Goal: Task Accomplishment & Management: Manage account settings

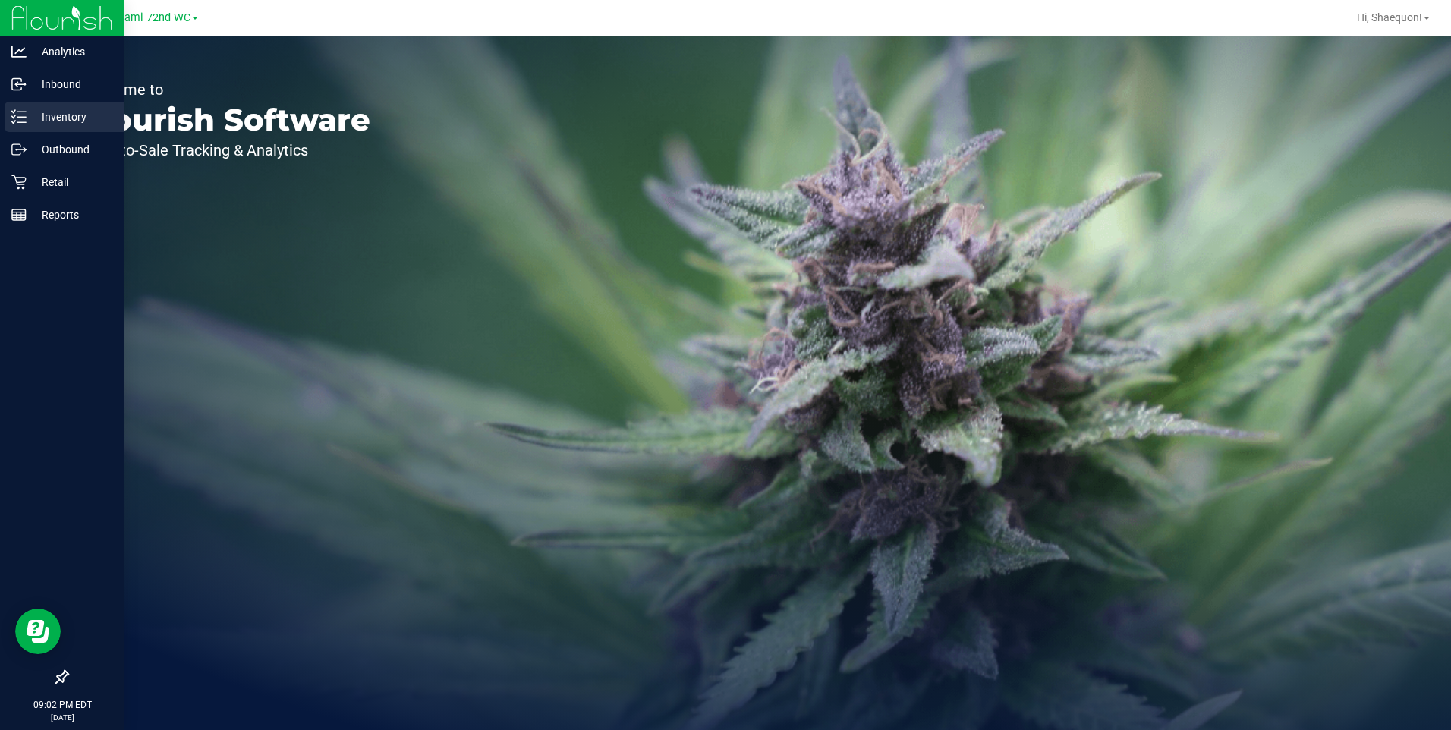
click at [50, 107] on div "Inventory" at bounding box center [65, 117] width 120 height 30
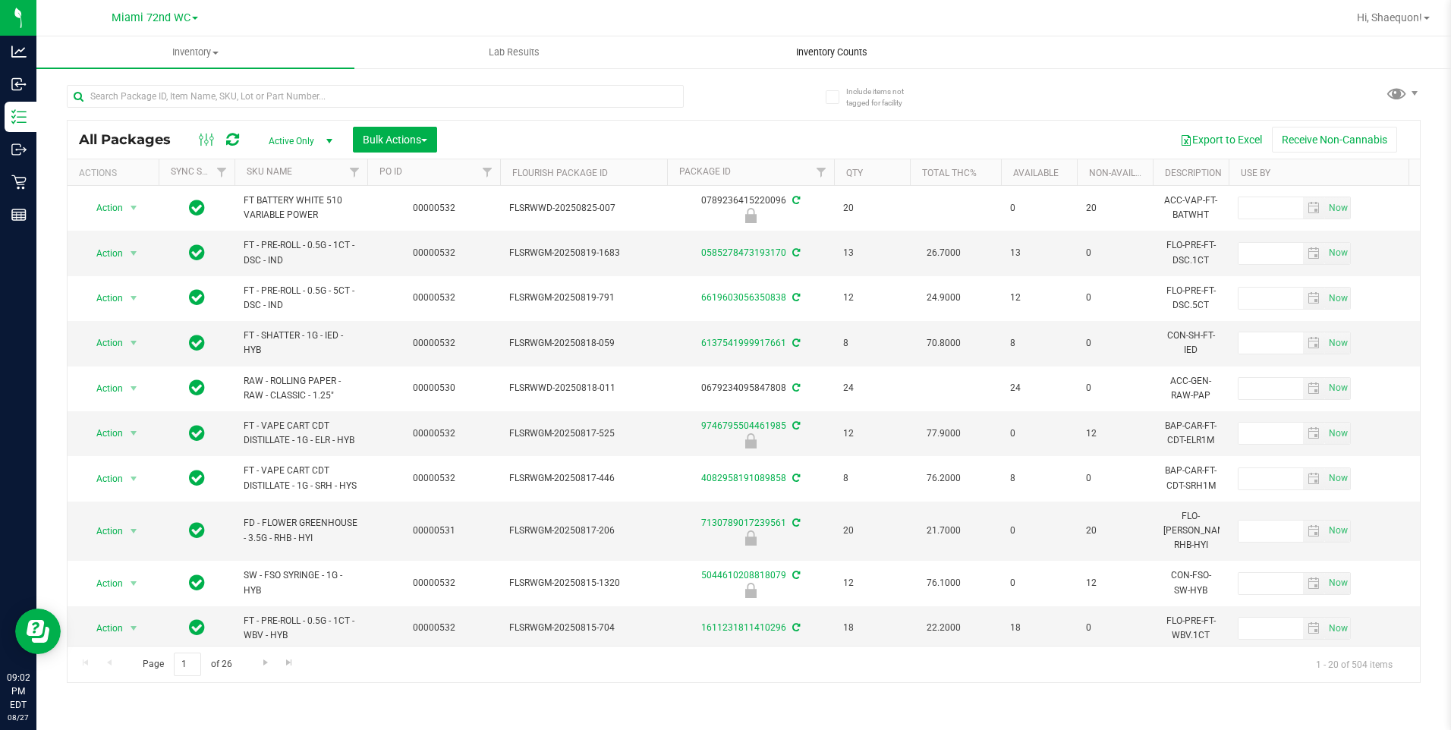
click at [835, 52] on span "Inventory Counts" at bounding box center [832, 53] width 112 height 14
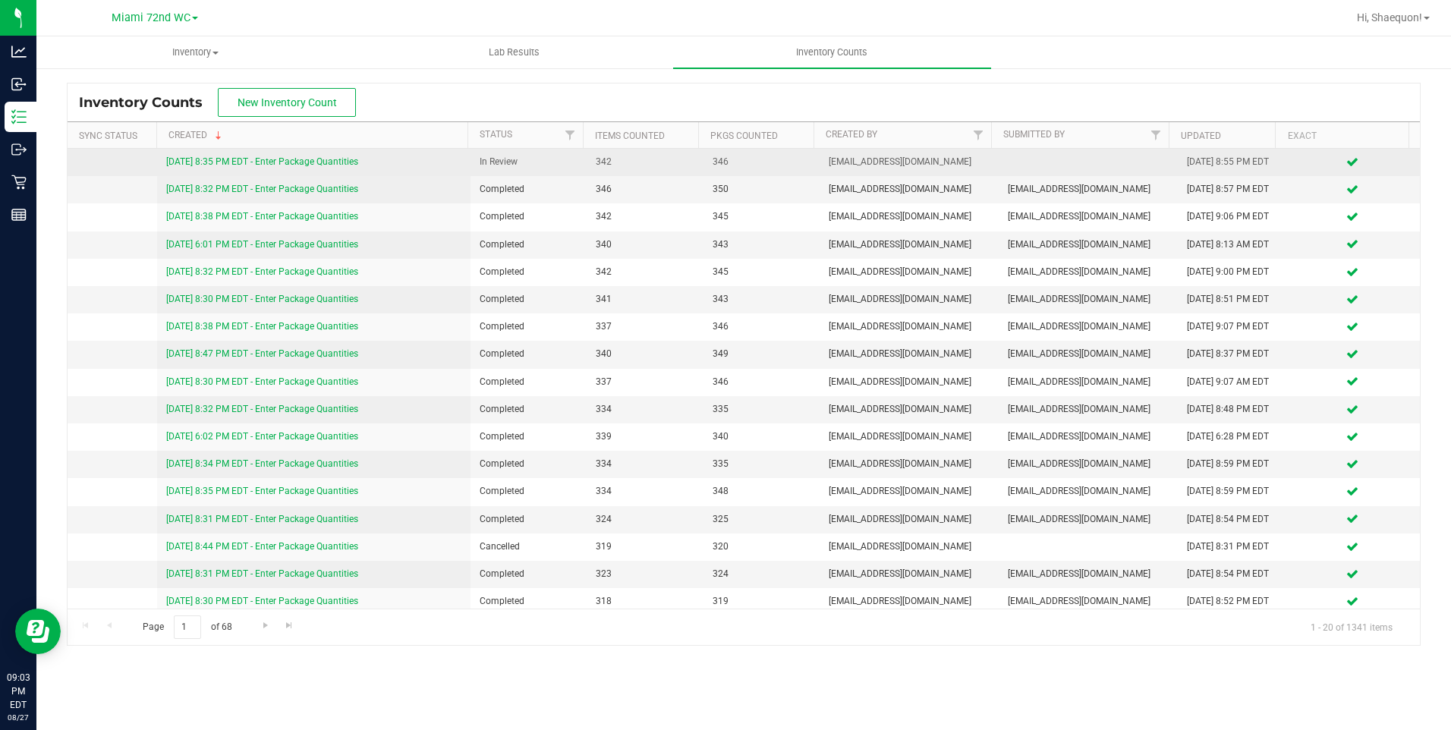
click at [322, 158] on link "[DATE] 8:35 PM EDT - Enter Package Quantities" at bounding box center [262, 161] width 192 height 11
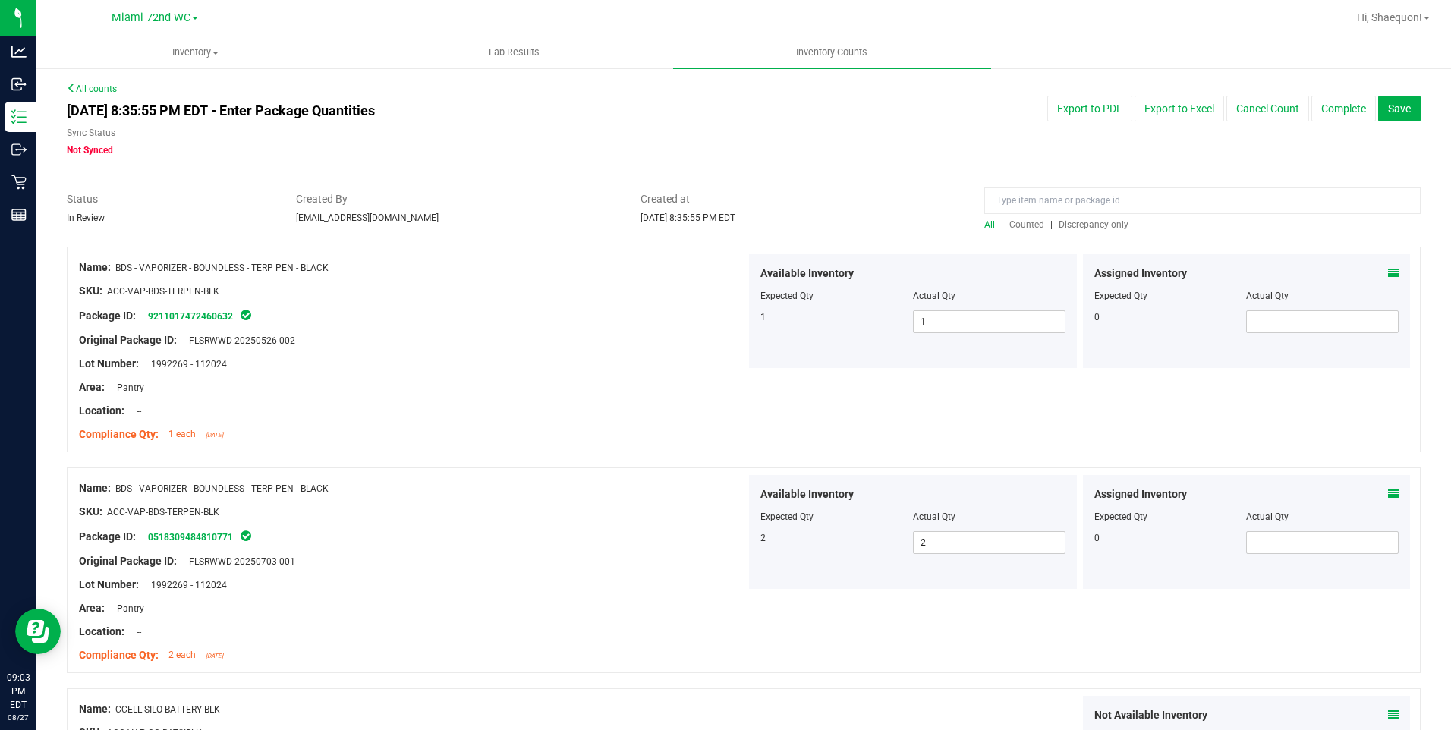
click at [1092, 221] on span "Discrepancy only" at bounding box center [1094, 224] width 70 height 11
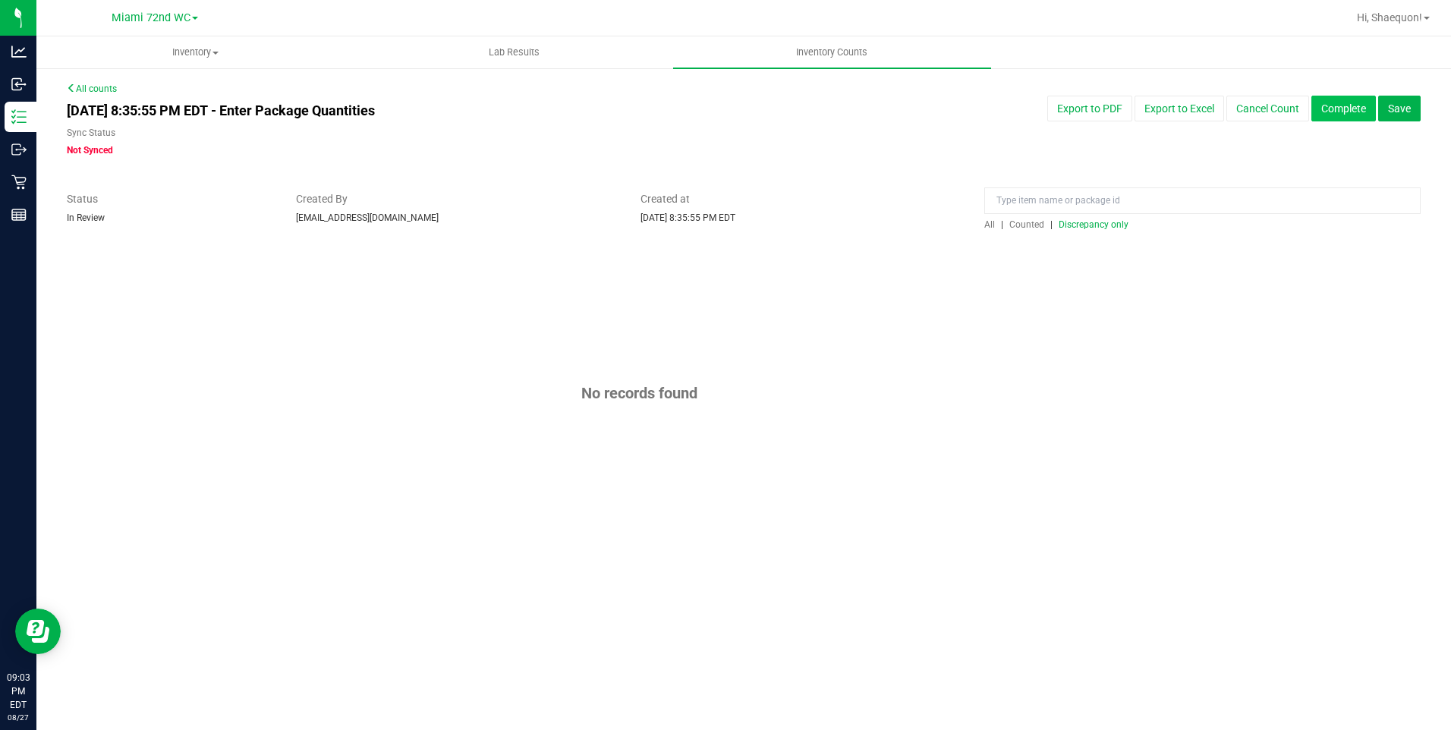
click at [1345, 109] on button "Complete" at bounding box center [1343, 109] width 65 height 26
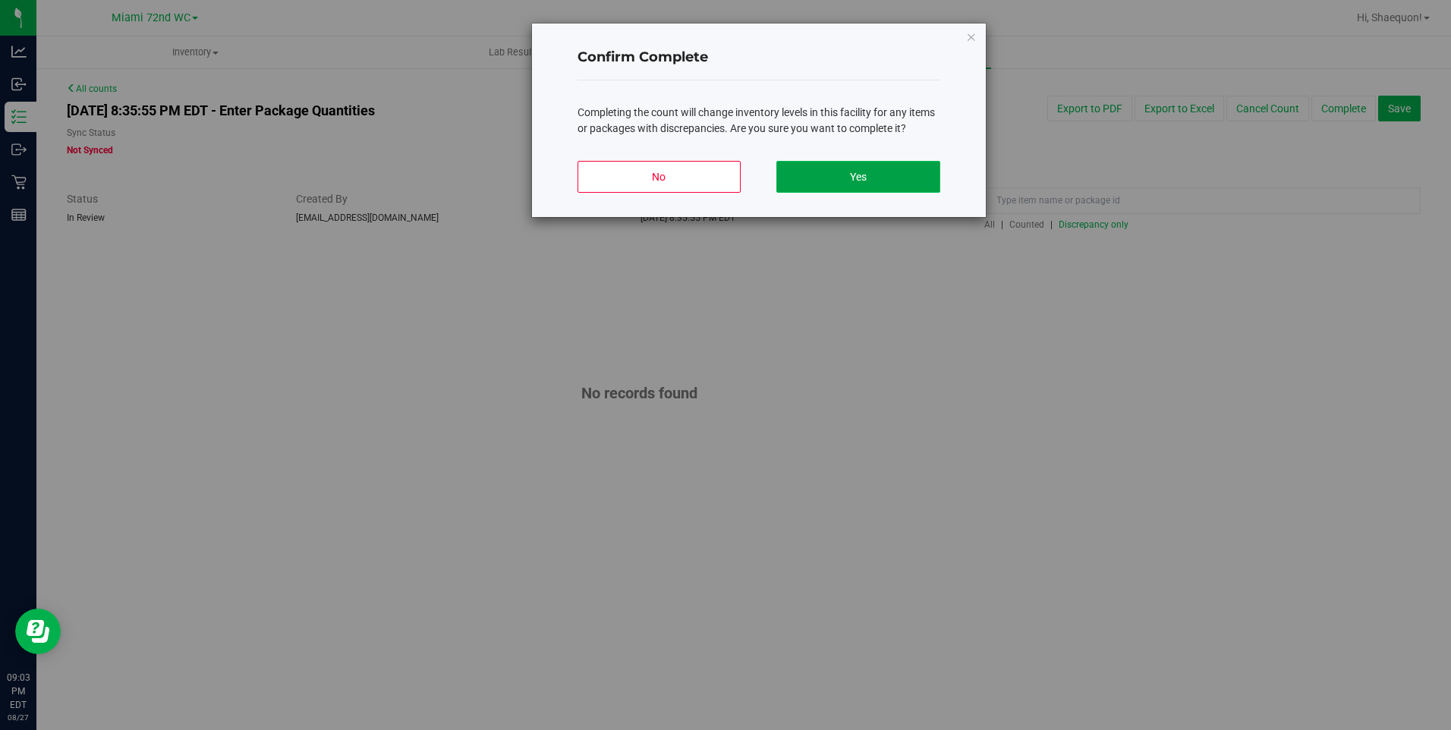
click at [864, 176] on button "Yes" at bounding box center [857, 177] width 163 height 32
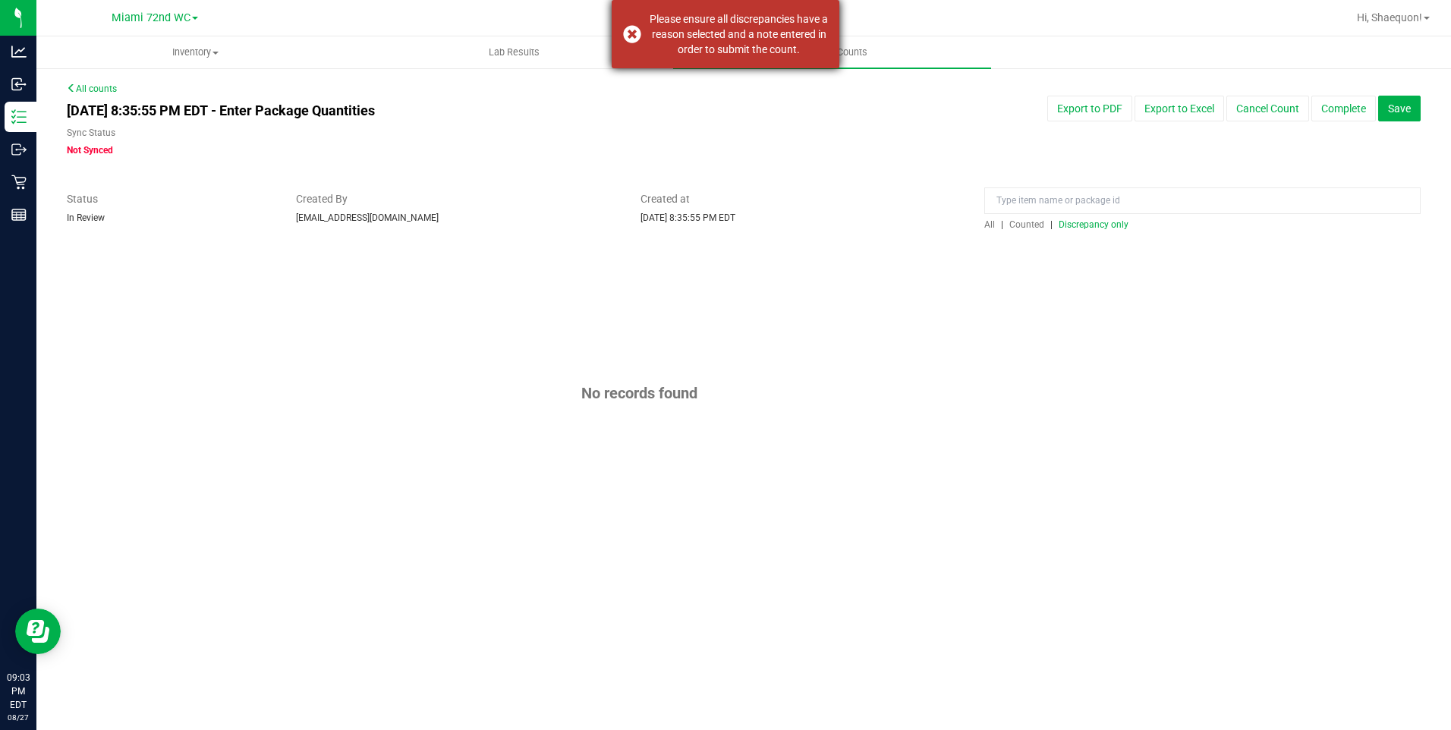
click at [631, 32] on div "Please ensure all discrepancies have a reason selected and a note entered in or…" at bounding box center [726, 34] width 228 height 68
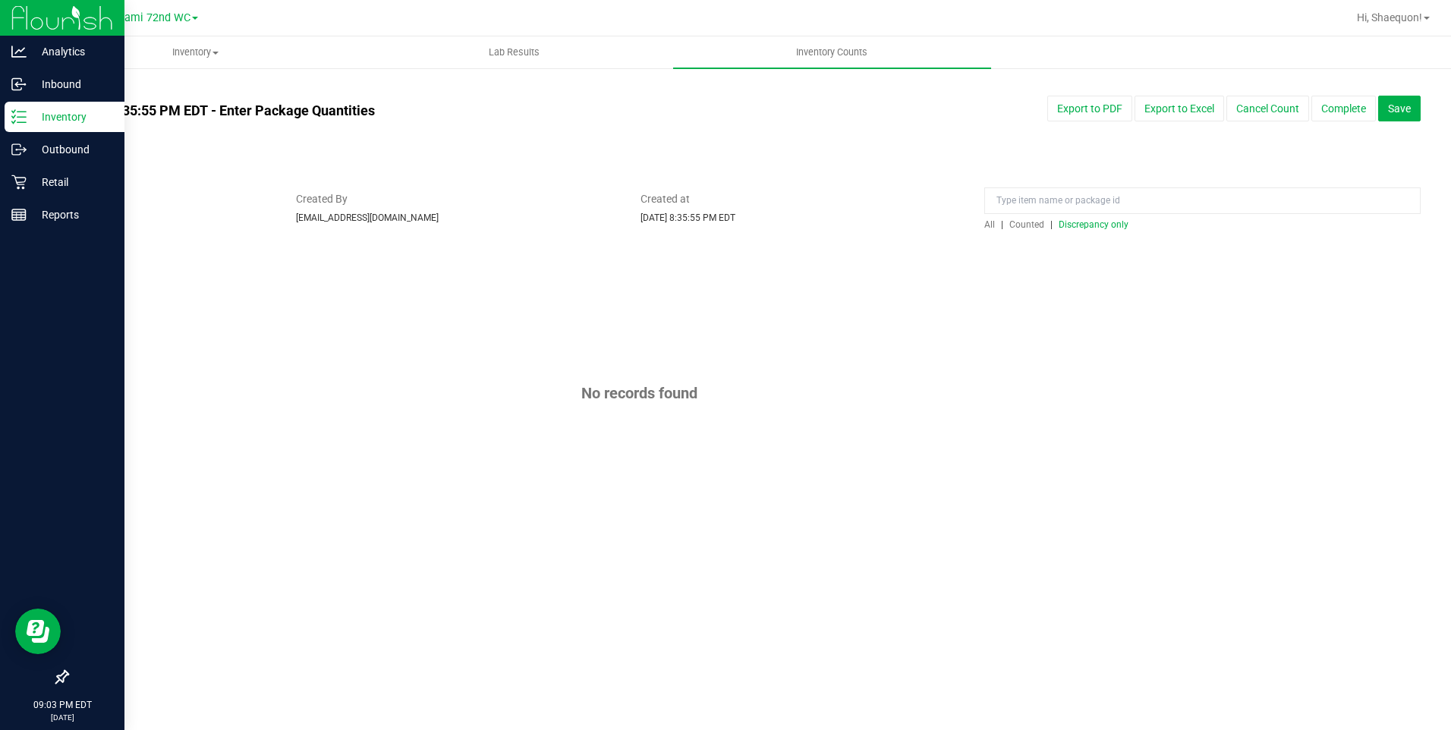
click at [31, 116] on p "Inventory" at bounding box center [72, 117] width 91 height 18
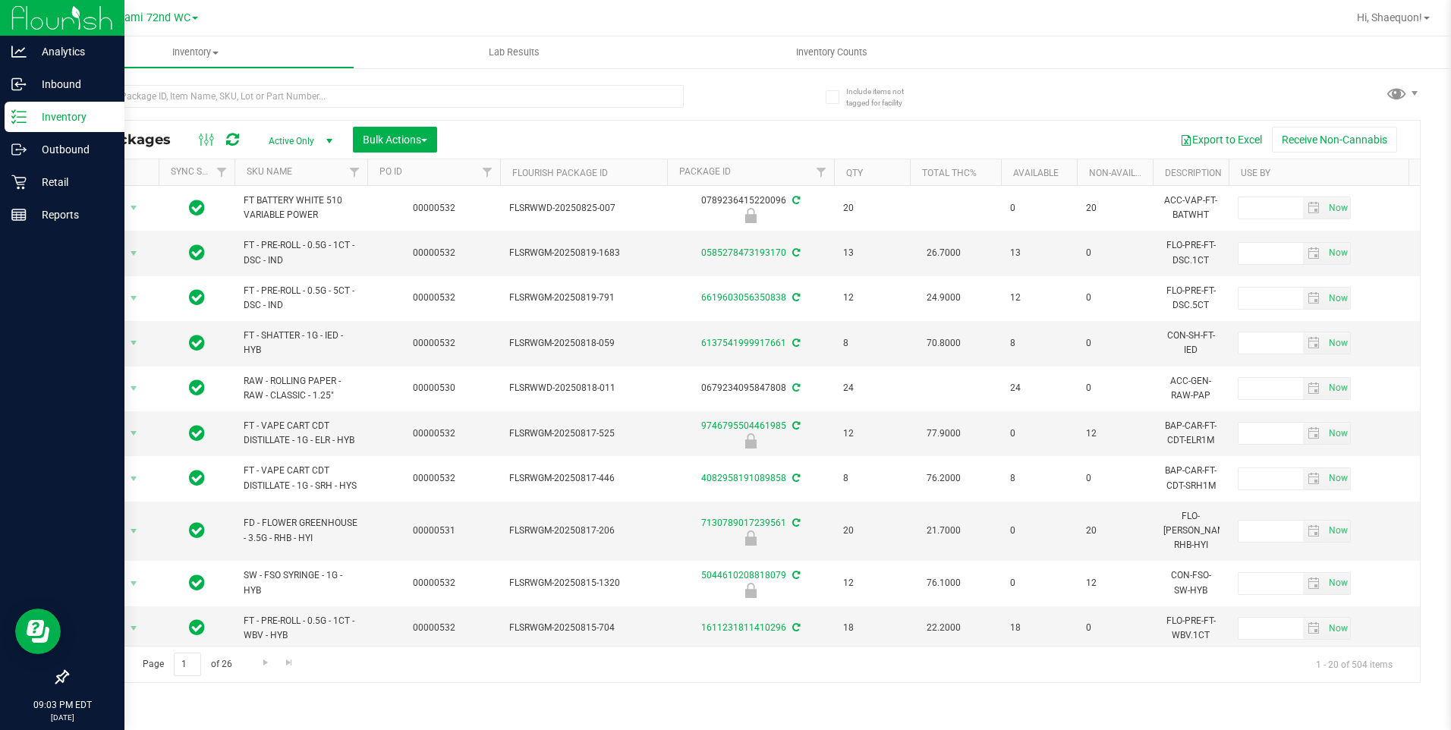
click at [22, 115] on icon at bounding box center [18, 116] width 15 height 15
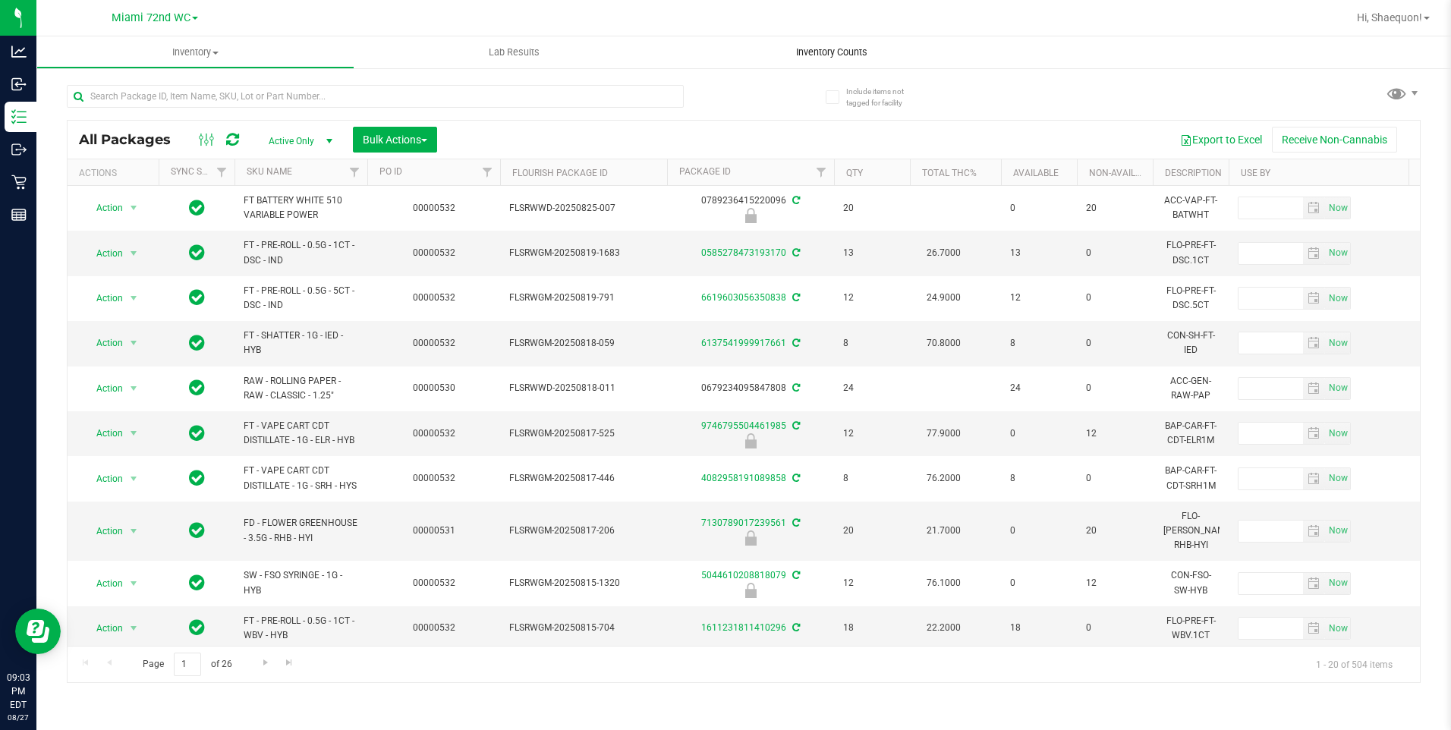
click at [839, 51] on span "Inventory Counts" at bounding box center [832, 53] width 112 height 14
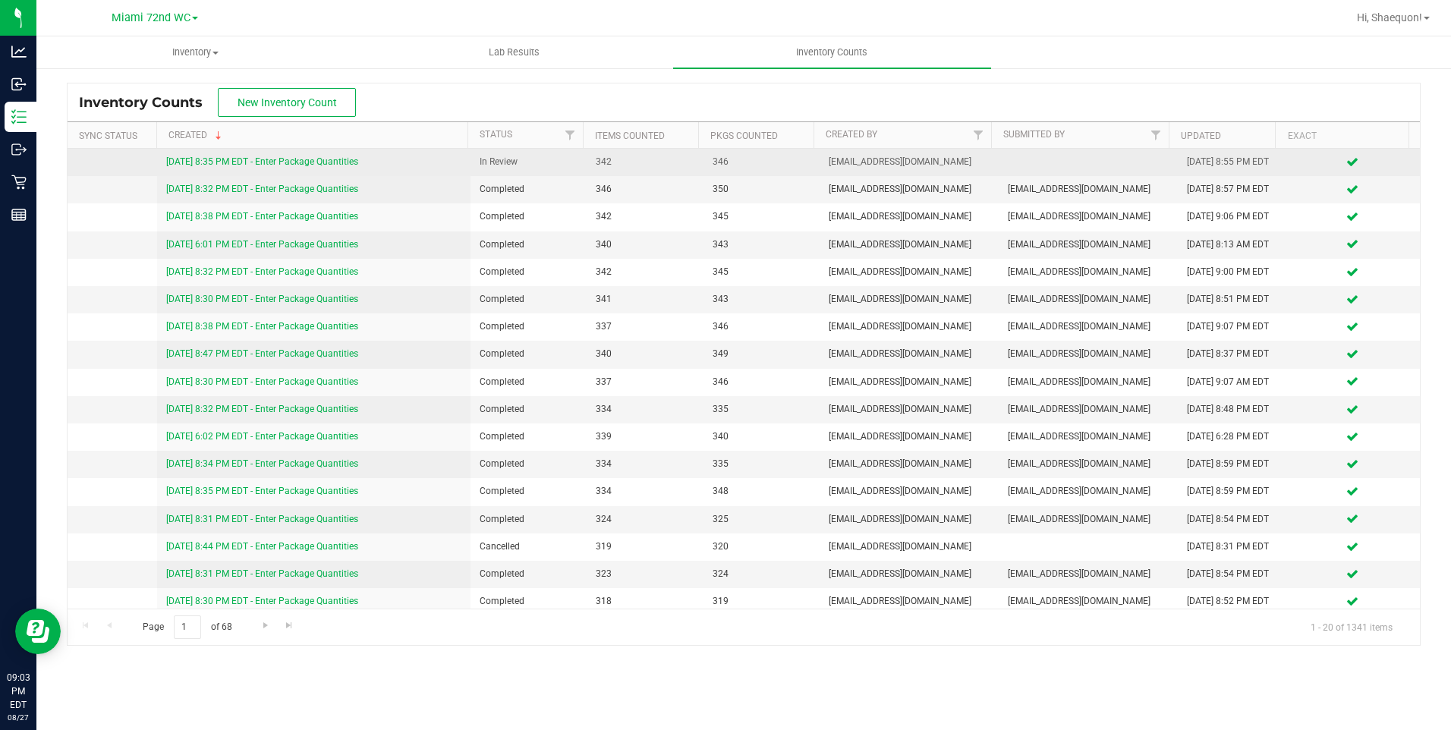
click at [348, 160] on link "[DATE] 8:35 PM EDT - Enter Package Quantities" at bounding box center [262, 161] width 192 height 11
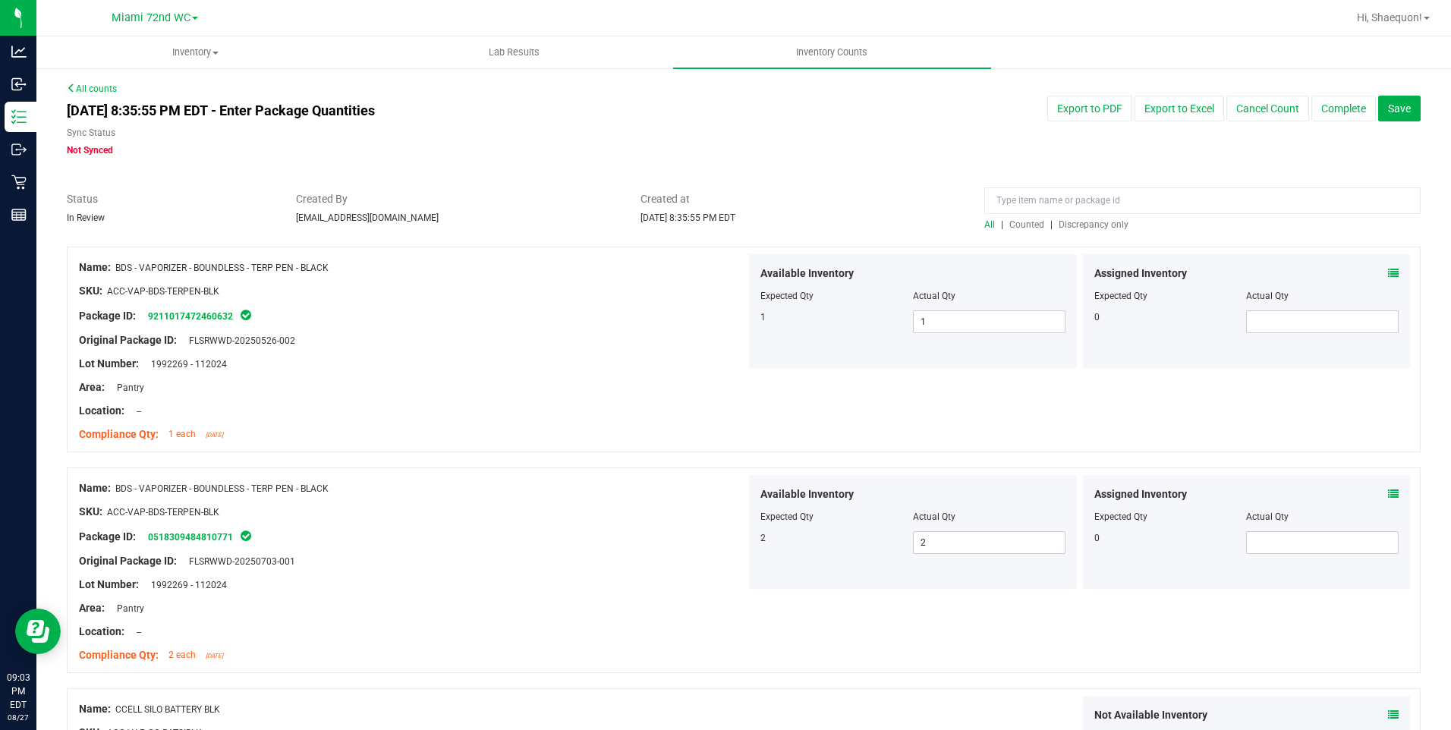
click at [1071, 225] on span "Discrepancy only" at bounding box center [1094, 224] width 70 height 11
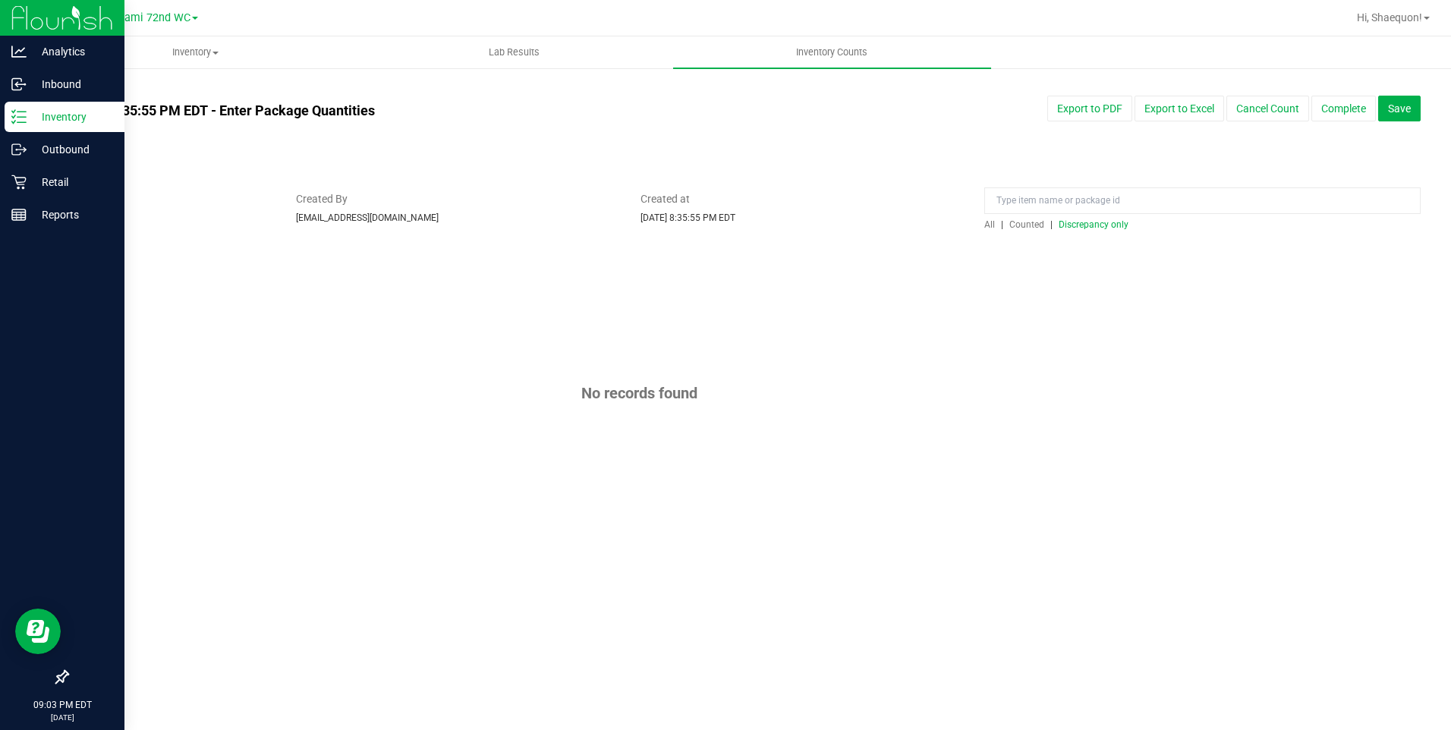
click at [65, 120] on p "Inventory" at bounding box center [72, 117] width 91 height 18
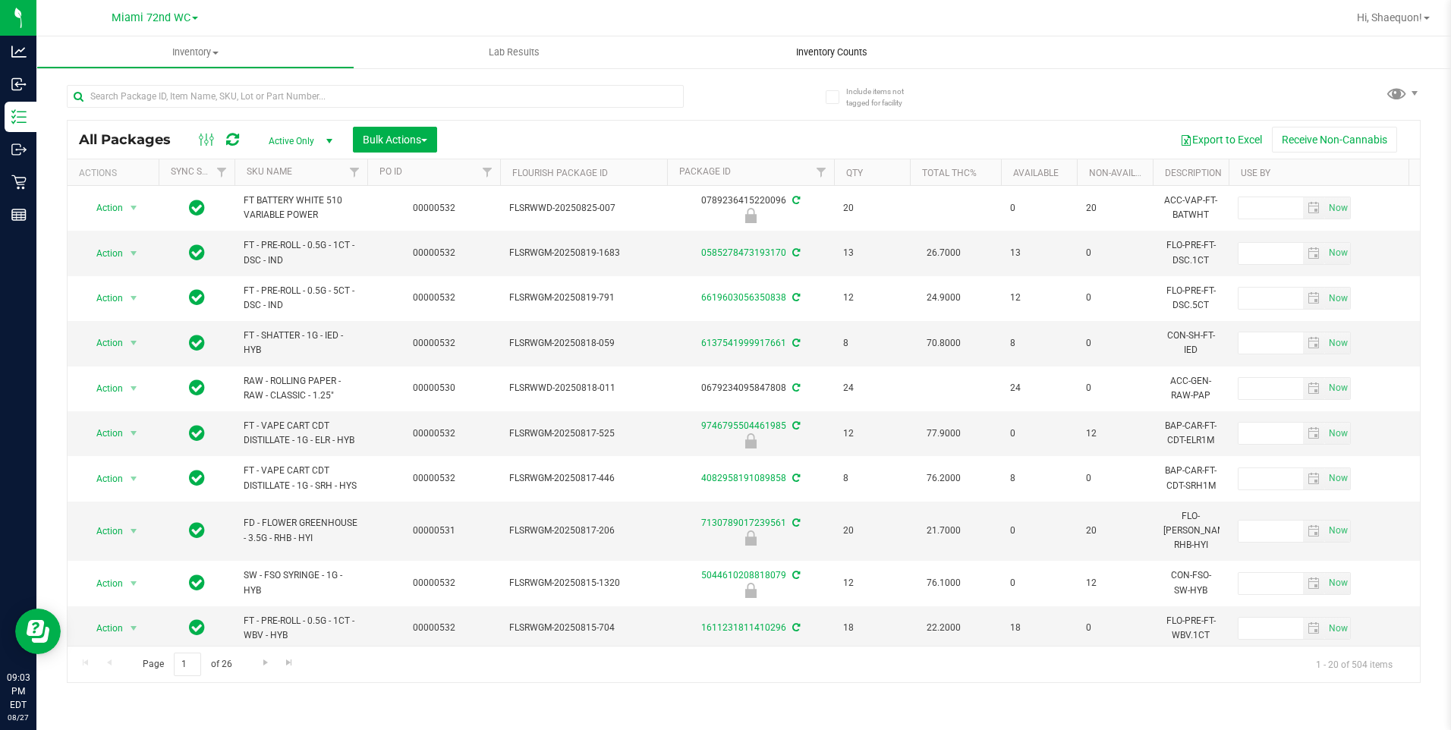
click at [830, 55] on span "Inventory Counts" at bounding box center [832, 53] width 112 height 14
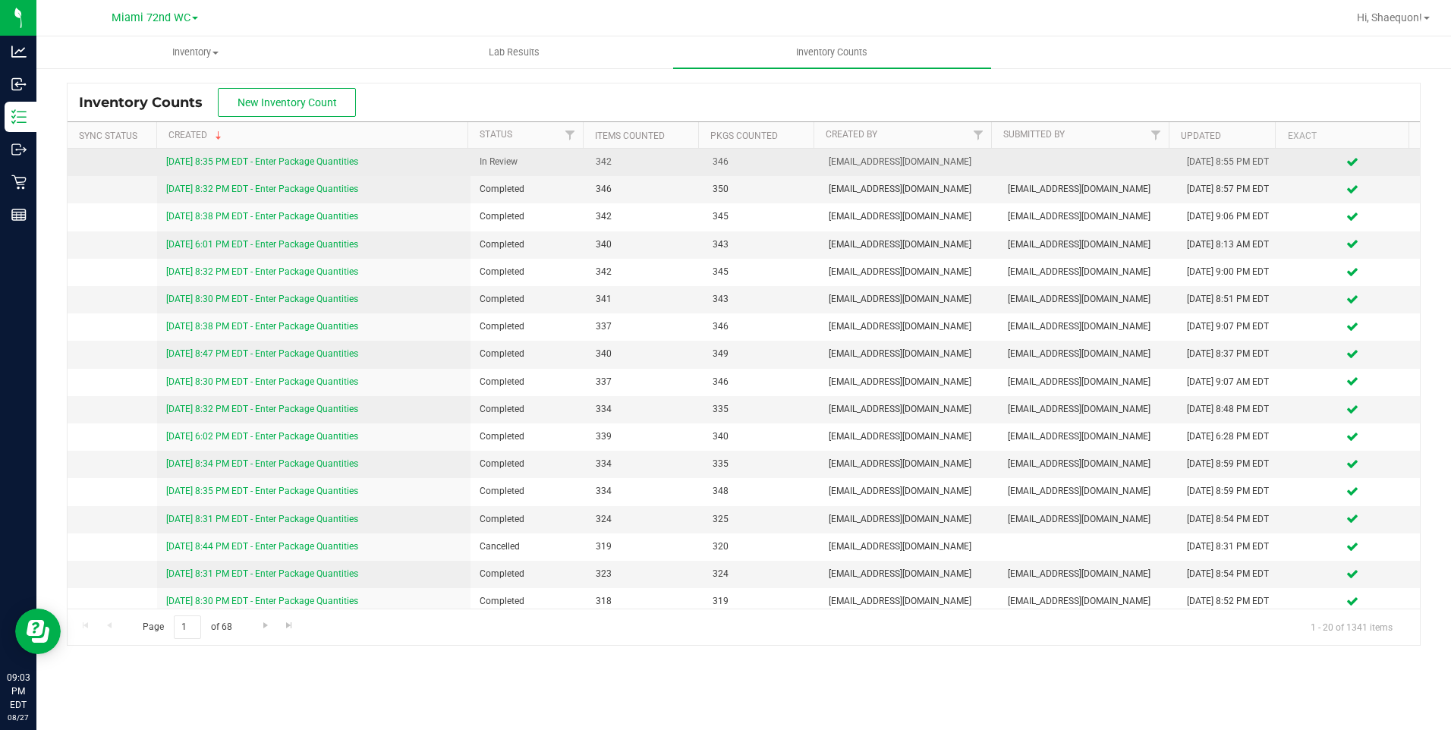
click at [343, 162] on link "[DATE] 8:35 PM EDT - Enter Package Quantities" at bounding box center [262, 161] width 192 height 11
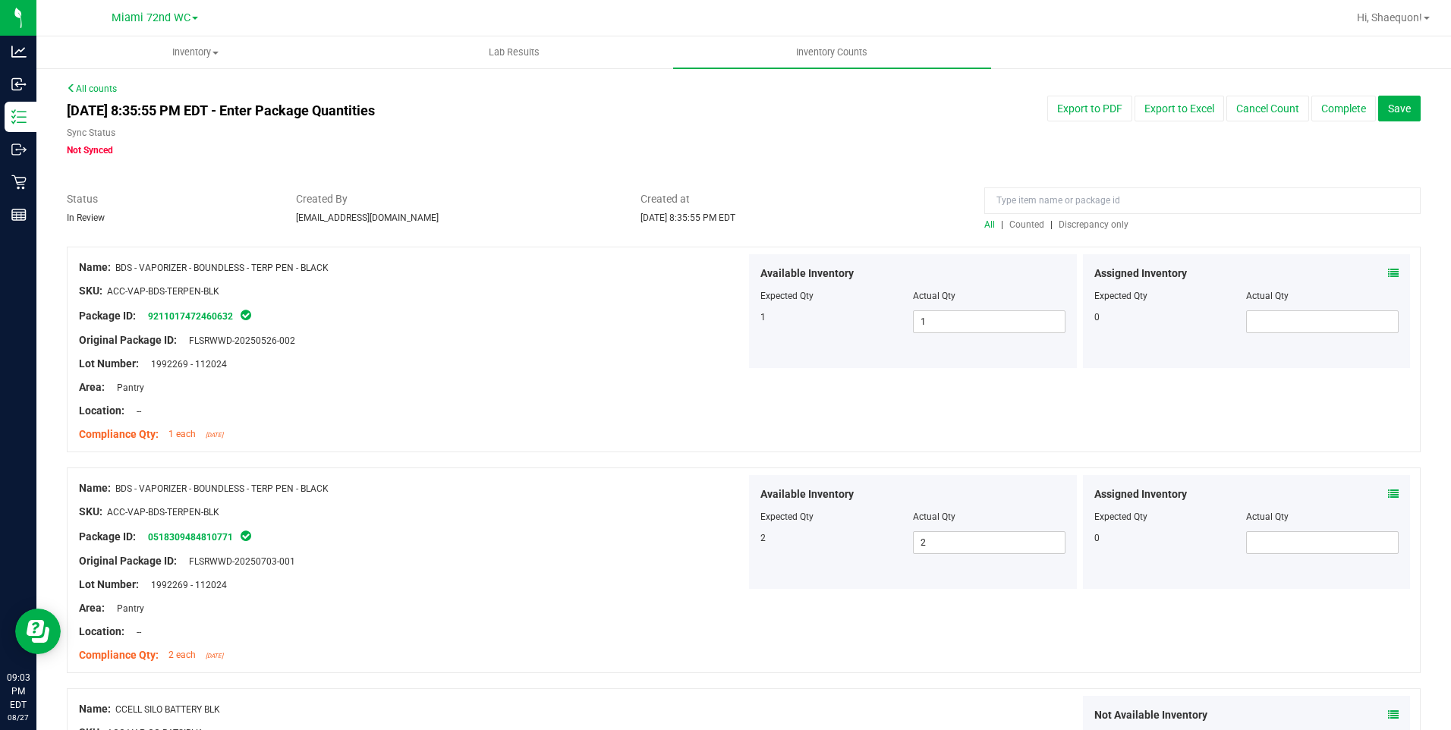
click at [1097, 222] on span "Discrepancy only" at bounding box center [1094, 224] width 70 height 11
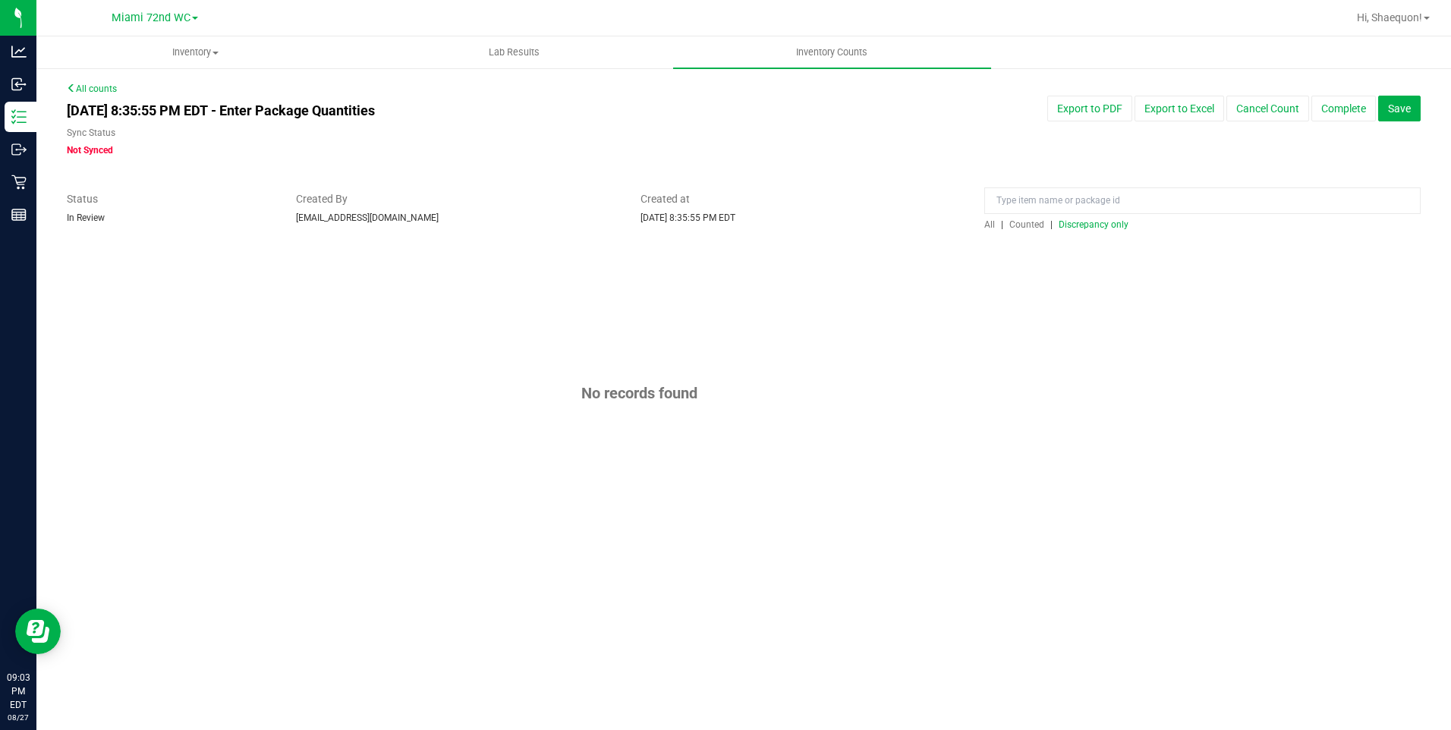
click at [1023, 220] on span "Counted" at bounding box center [1026, 224] width 35 height 11
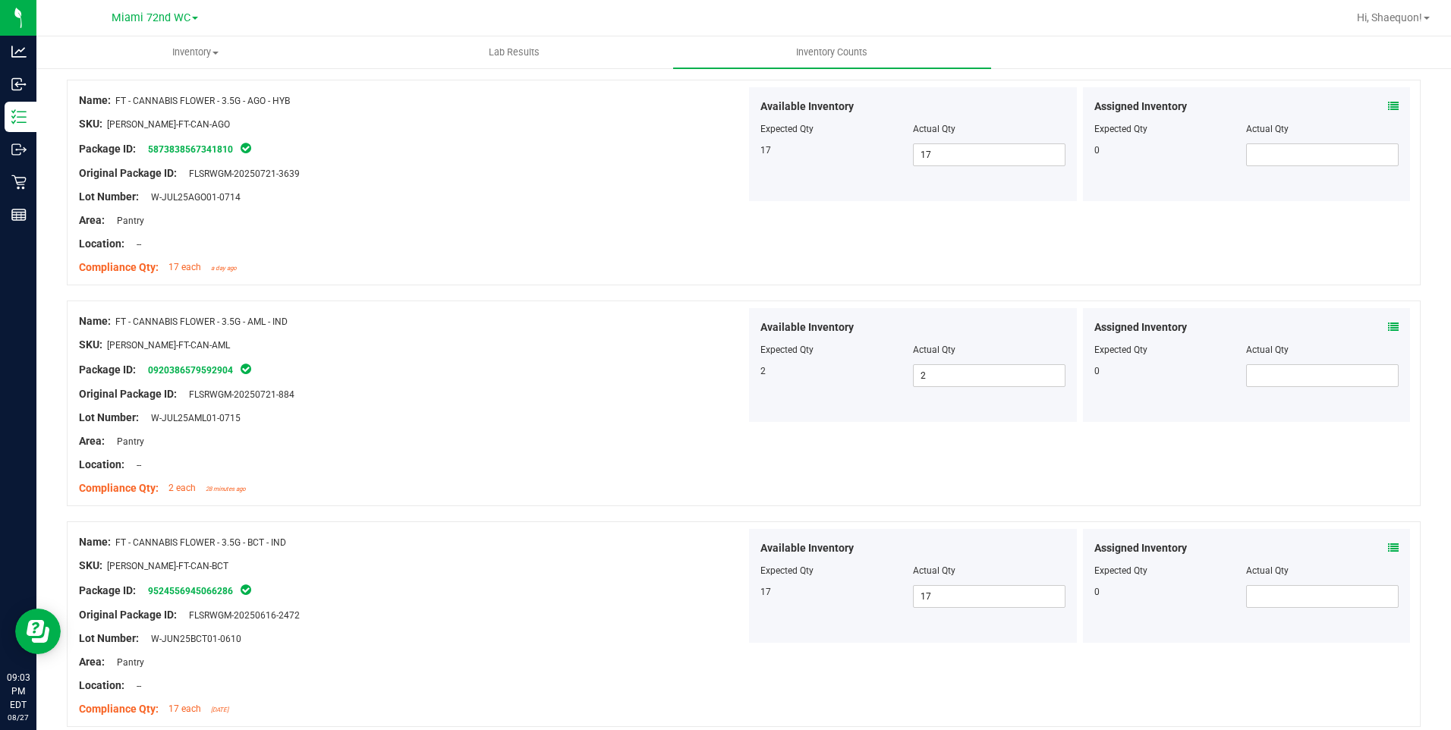
scroll to position [3985, 0]
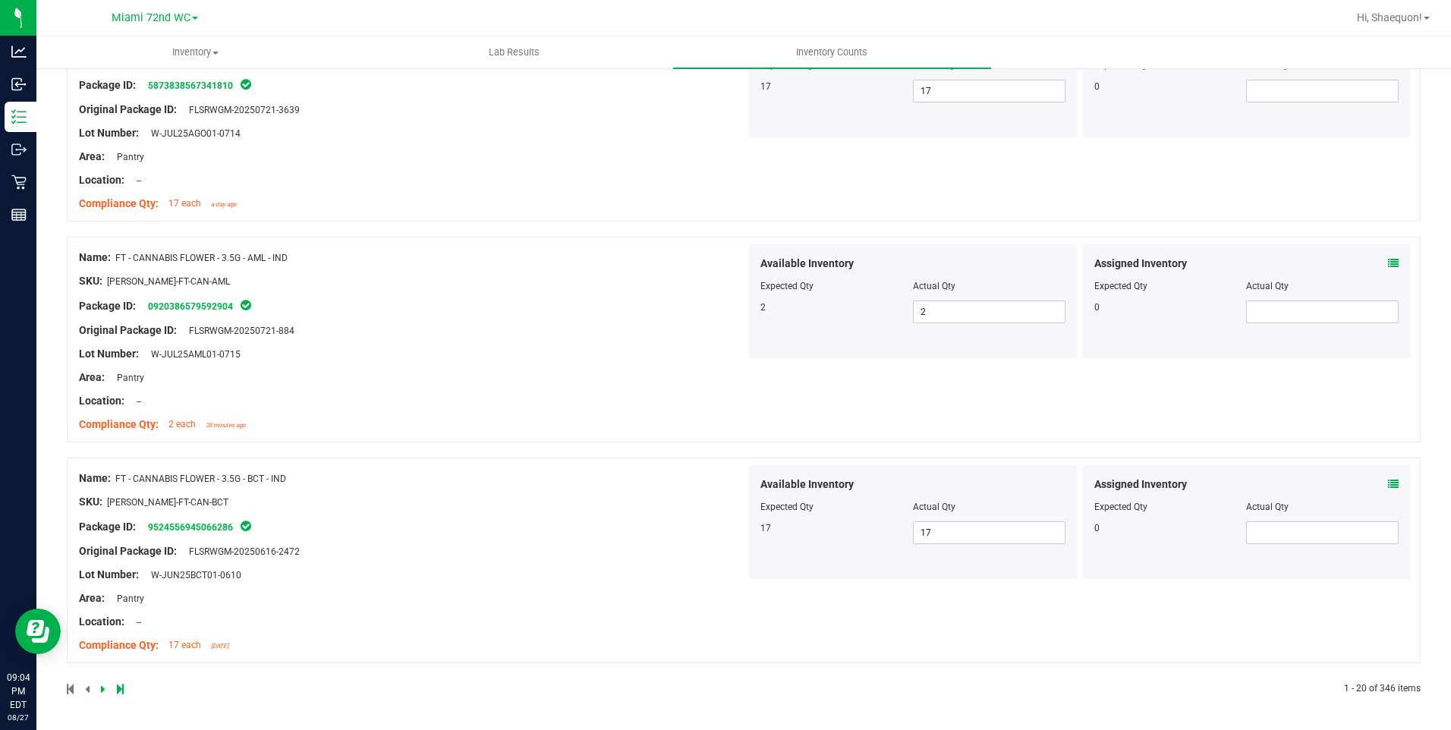
click at [101, 688] on icon at bounding box center [103, 688] width 5 height 9
click at [102, 688] on icon at bounding box center [103, 688] width 5 height 9
click at [103, 688] on icon at bounding box center [103, 688] width 5 height 9
click at [101, 690] on icon at bounding box center [103, 688] width 5 height 9
click at [102, 689] on icon at bounding box center [103, 688] width 5 height 9
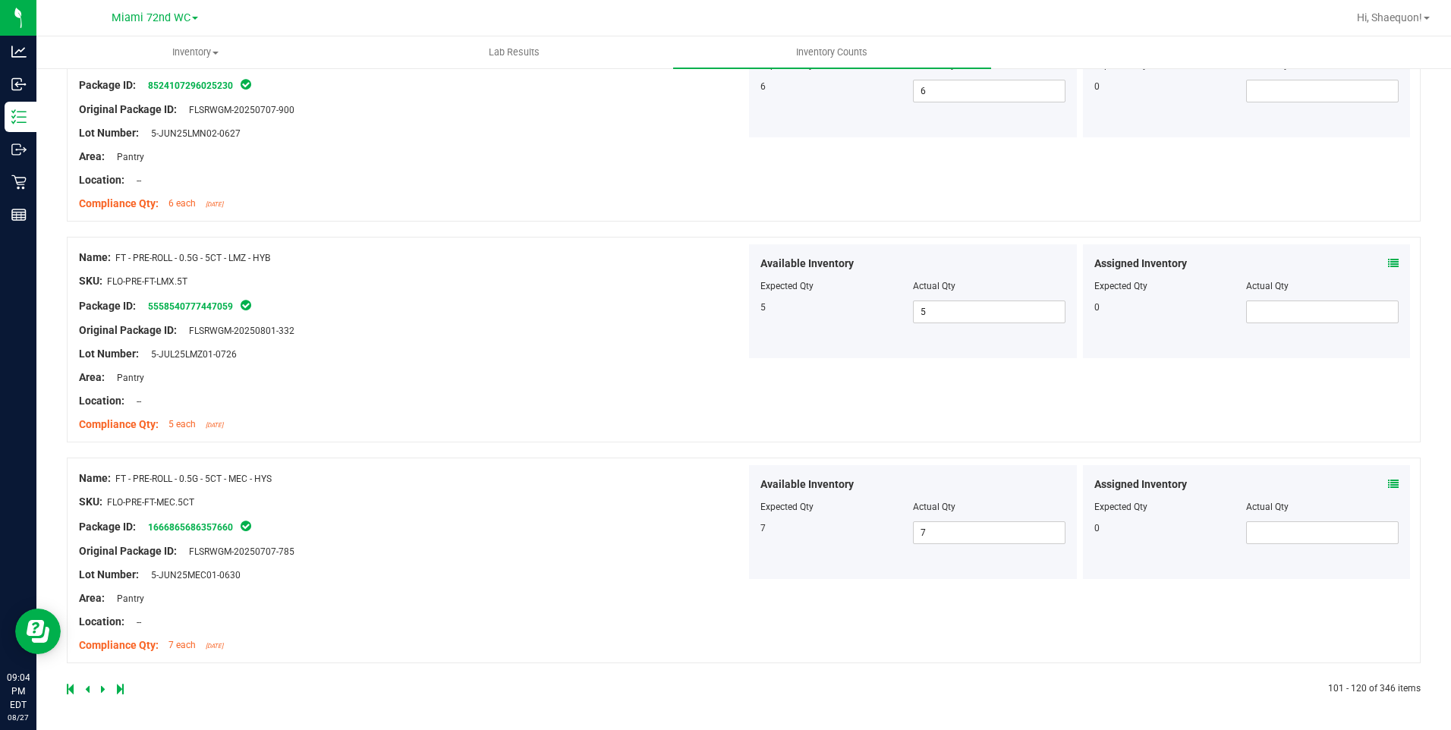
click at [101, 688] on icon at bounding box center [103, 688] width 5 height 9
click at [103, 690] on icon at bounding box center [103, 688] width 5 height 9
click at [103, 688] on icon at bounding box center [103, 688] width 5 height 9
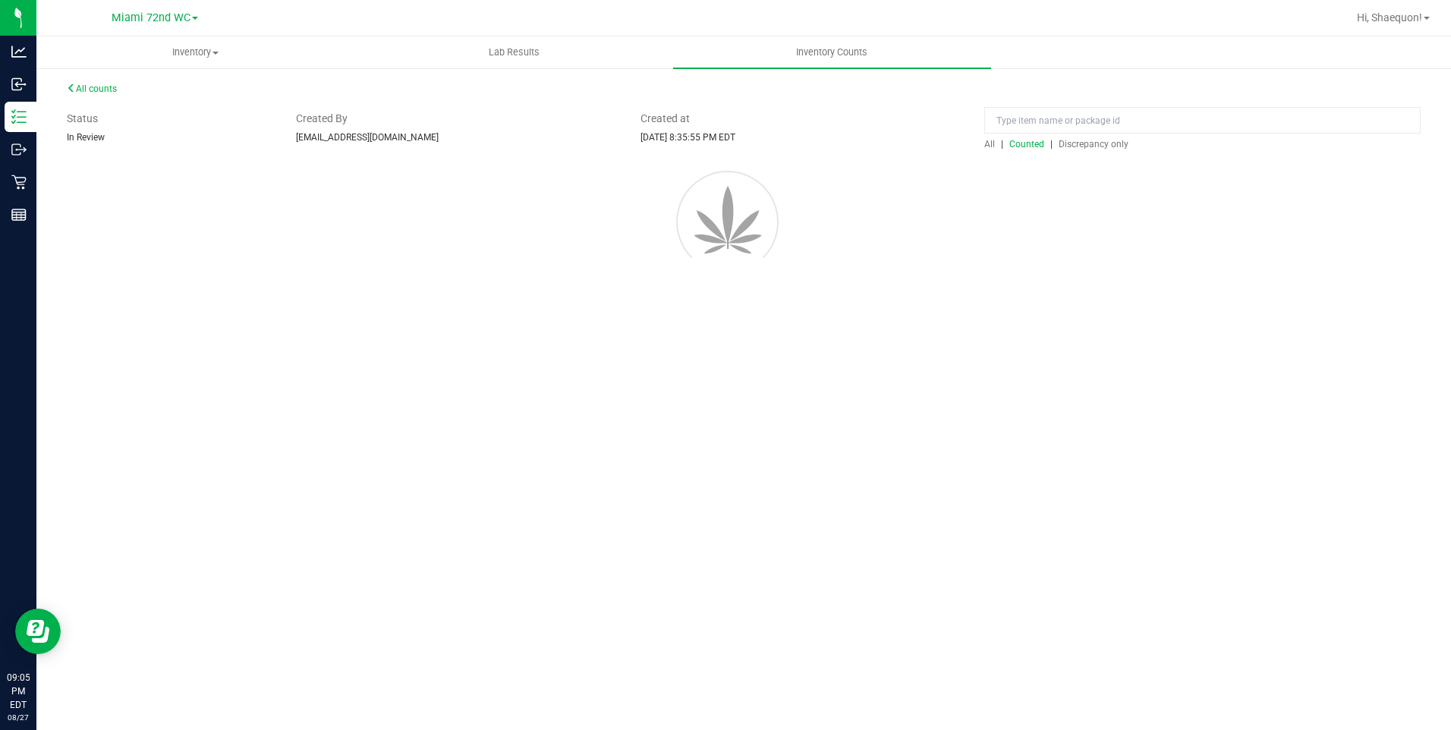
scroll to position [0, 0]
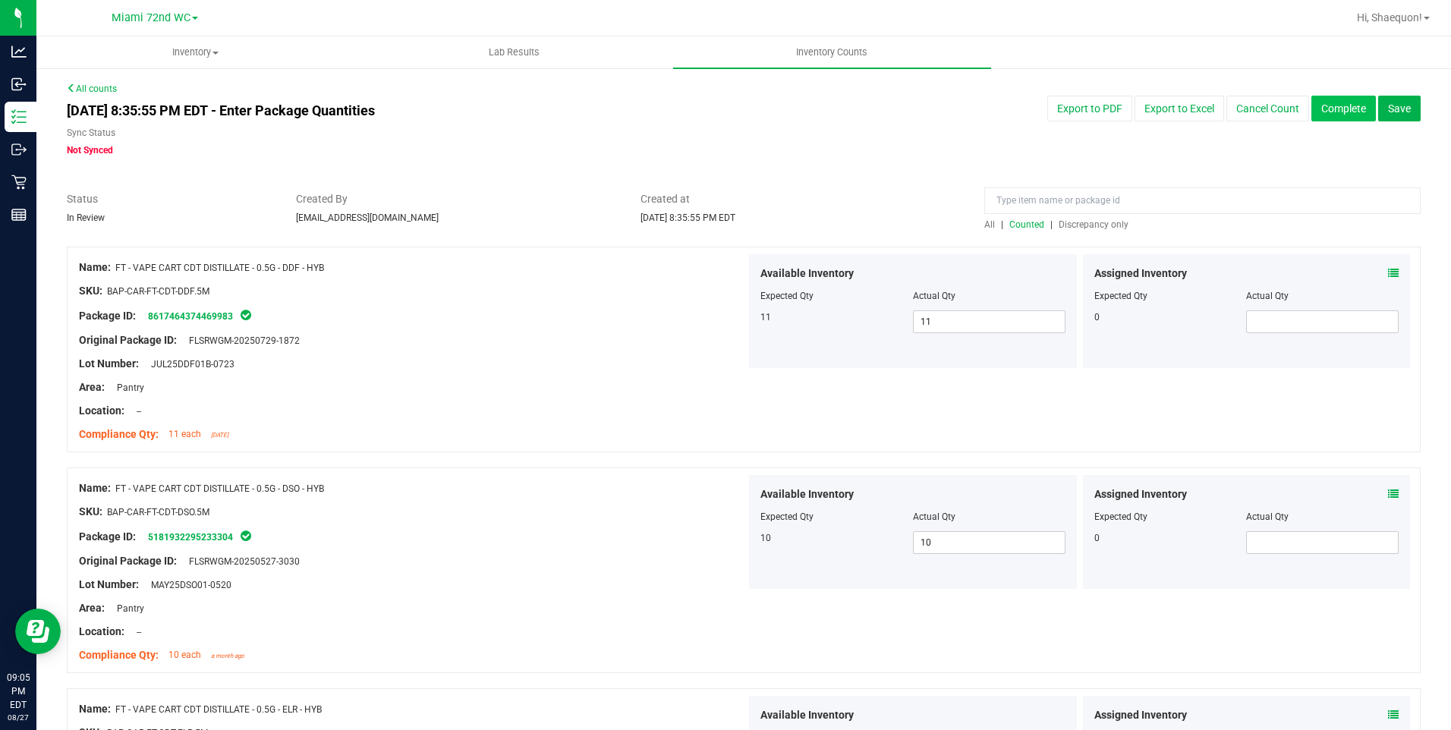
click at [1352, 109] on button "Complete" at bounding box center [1343, 109] width 65 height 26
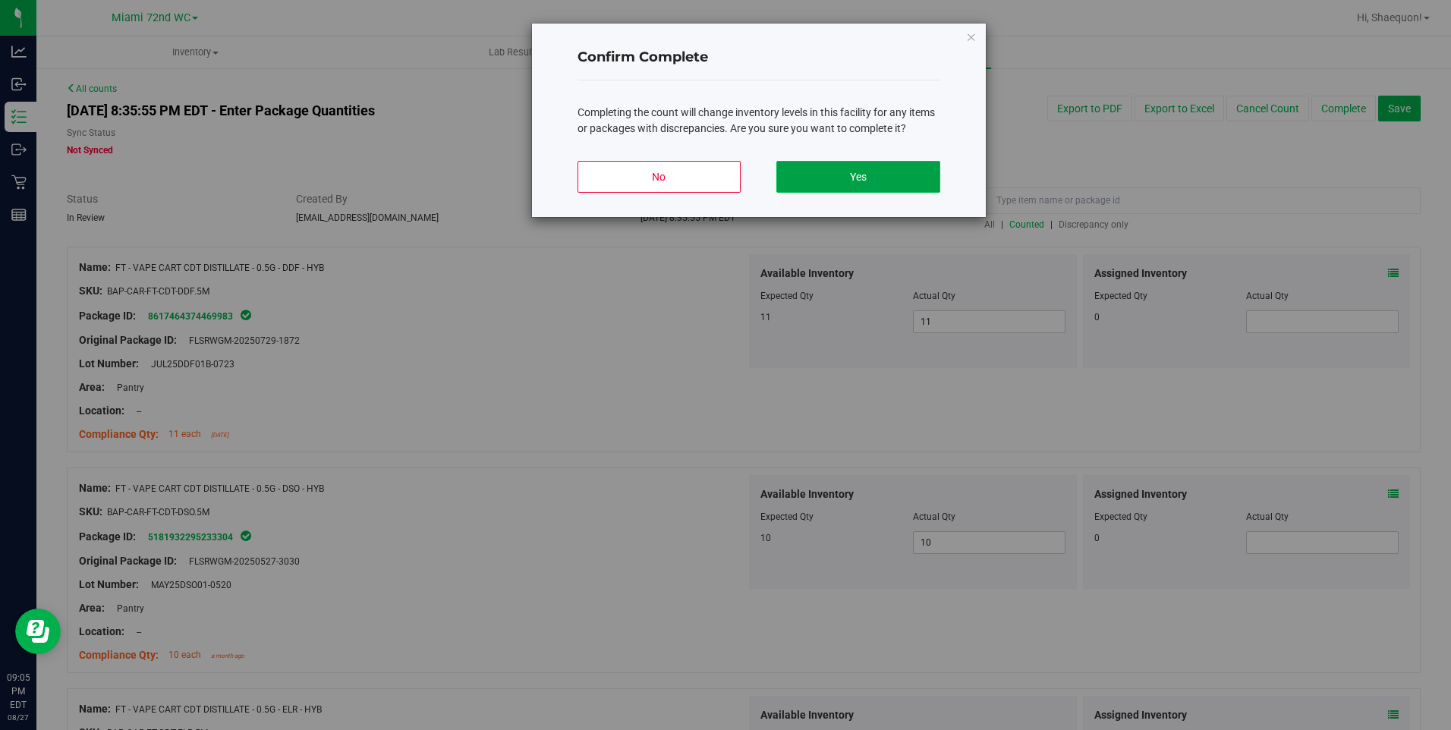
click at [863, 180] on button "Yes" at bounding box center [857, 177] width 163 height 32
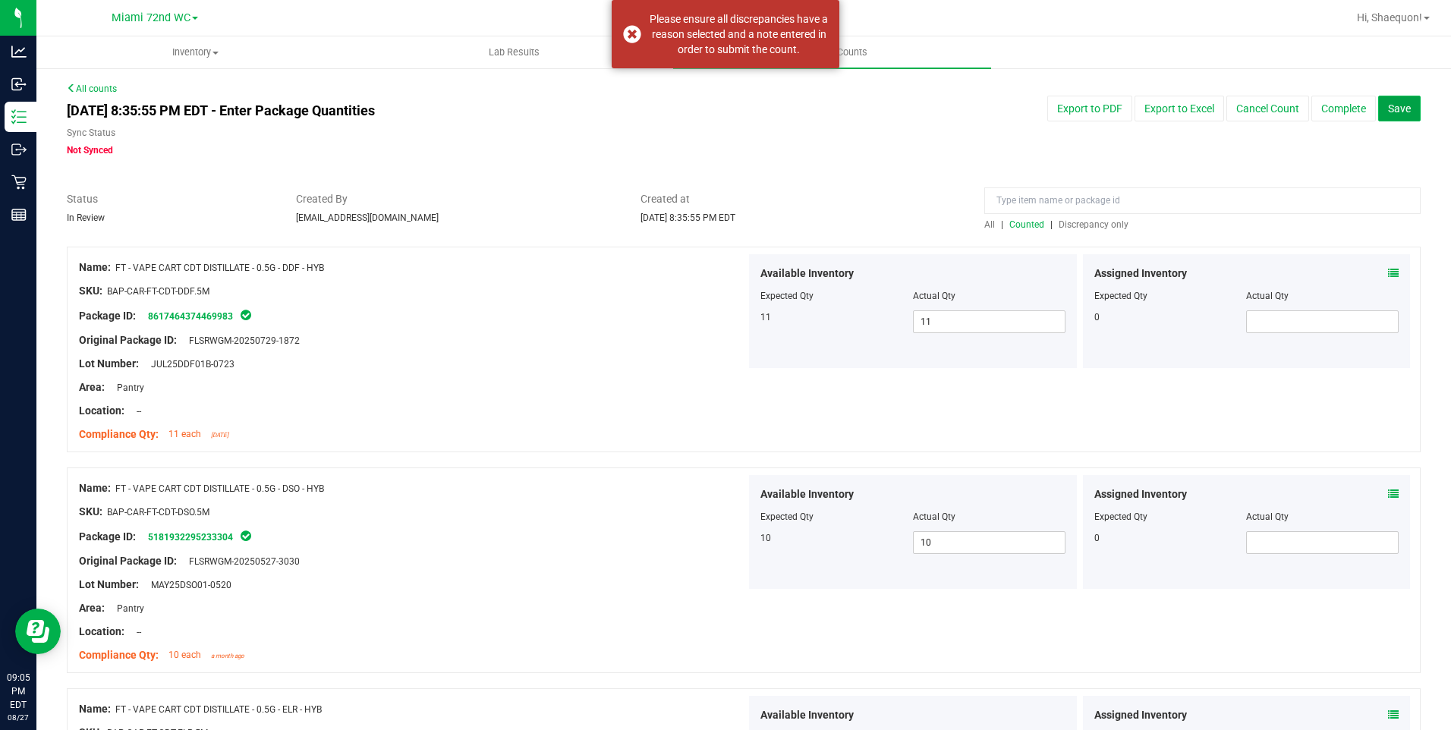
click at [1392, 106] on span "Save" at bounding box center [1399, 108] width 23 height 12
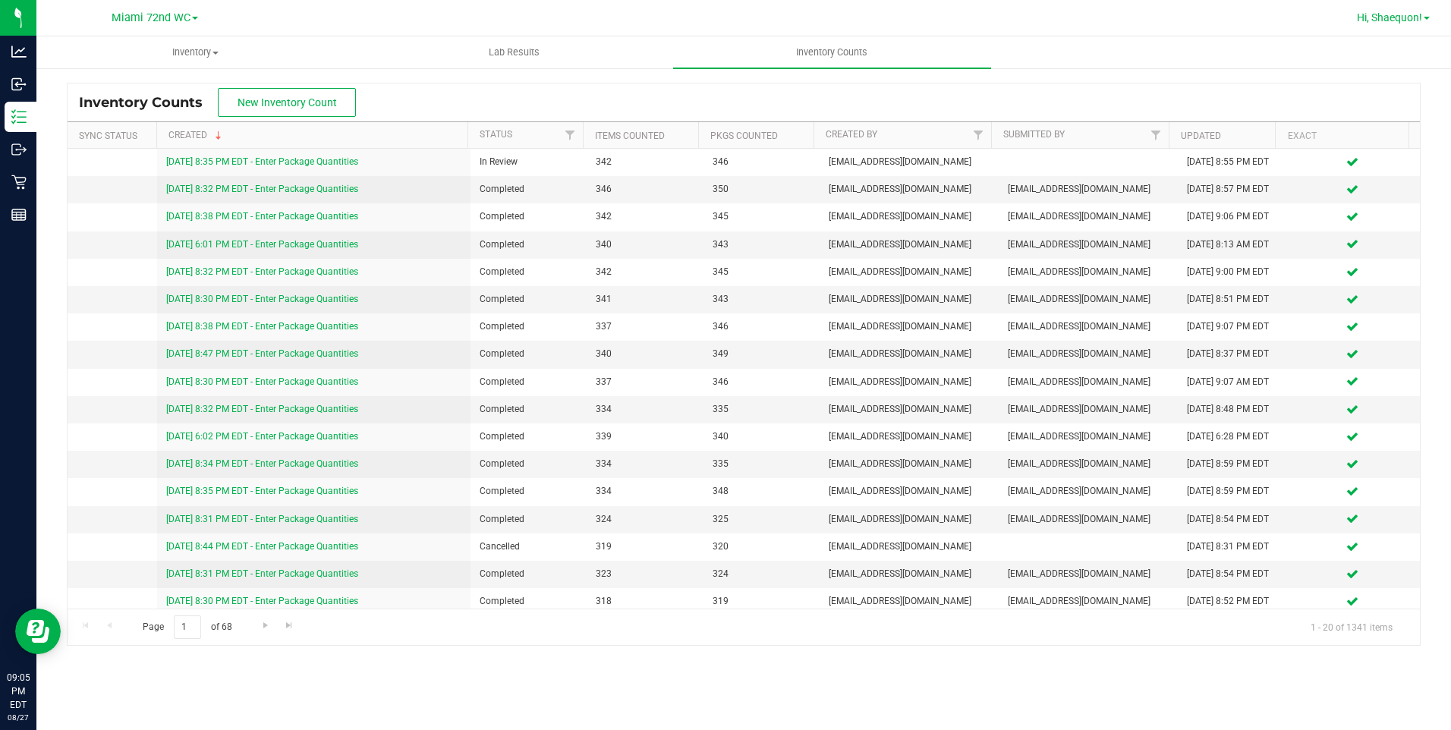
click at [1423, 17] on link "Hi, Shaequon!" at bounding box center [1393, 18] width 85 height 16
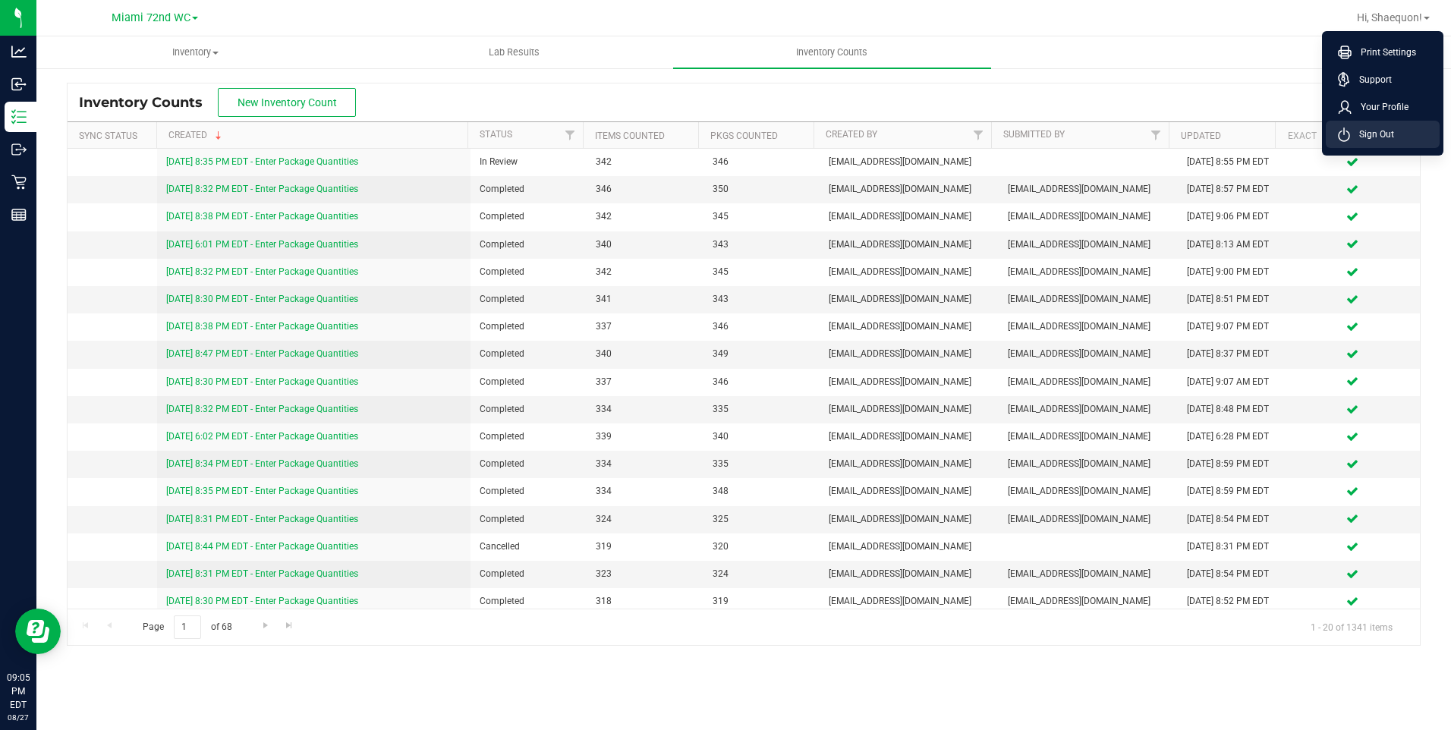
click at [1403, 141] on li "Sign Out" at bounding box center [1383, 134] width 114 height 27
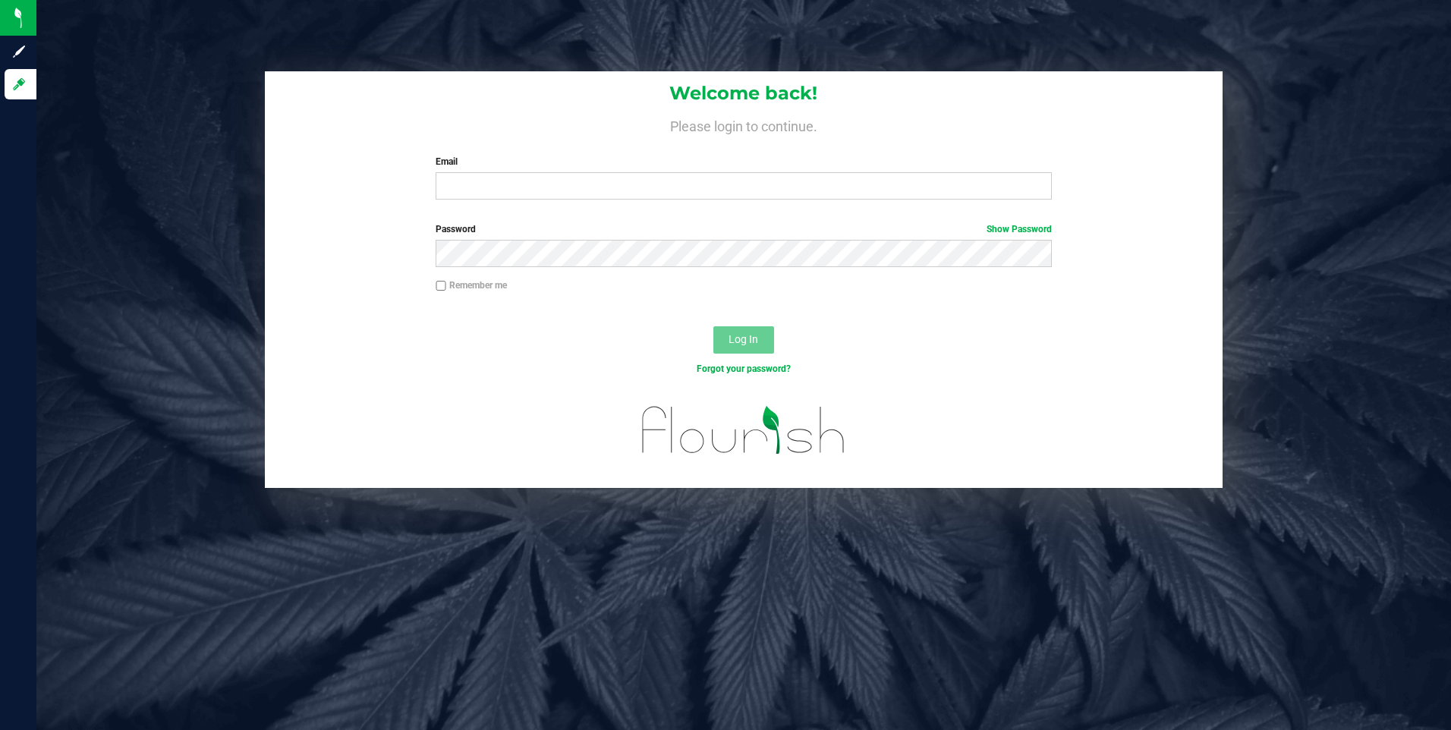
click at [198, 208] on div "Welcome back! Please login to continue. Email Required Please format your email…" at bounding box center [743, 279] width 1437 height 417
